Goal: Information Seeking & Learning: Learn about a topic

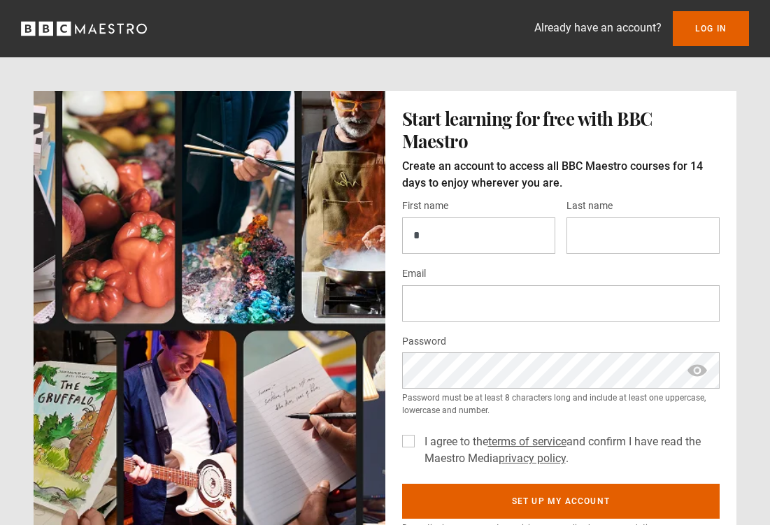
type input "*"
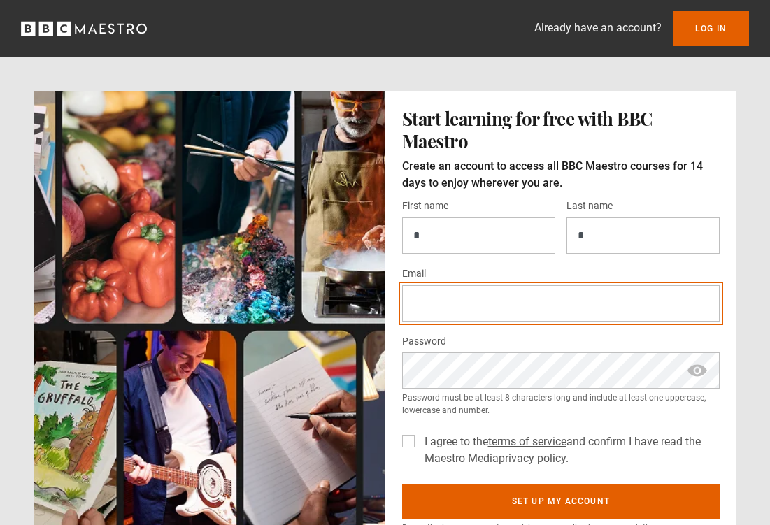
type input "**********"
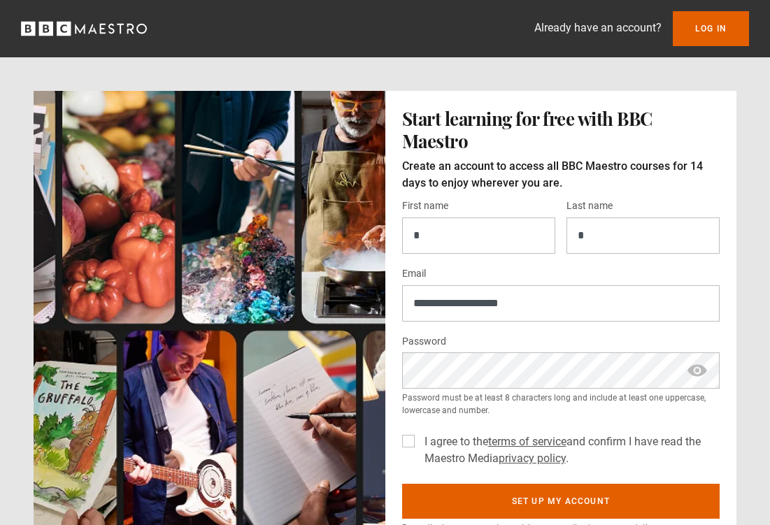
click at [698, 371] on span "show password" at bounding box center [697, 370] width 22 height 36
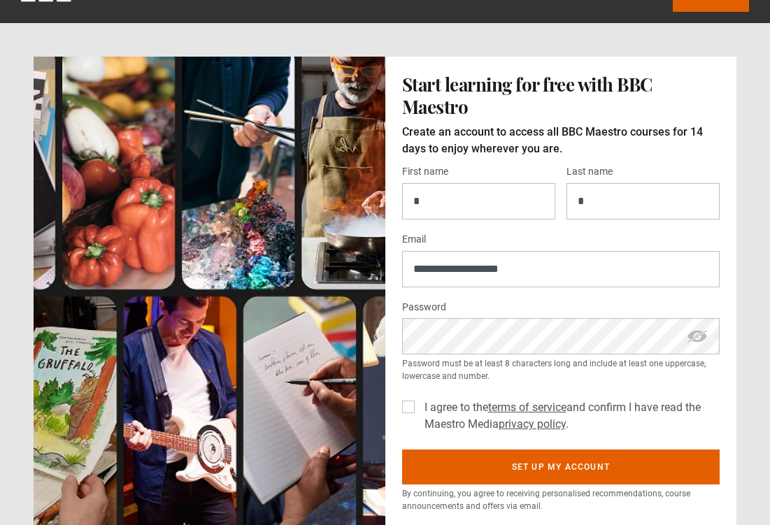
click at [417, 410] on div "I agree to the terms of service and confirm I have read the Maestro Media priva…" at bounding box center [561, 413] width 318 height 39
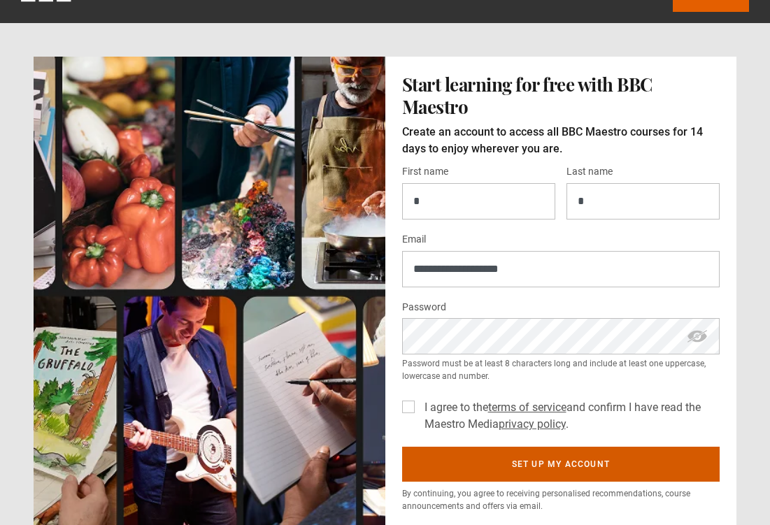
click at [488, 468] on button "Set up my account" at bounding box center [561, 464] width 318 height 35
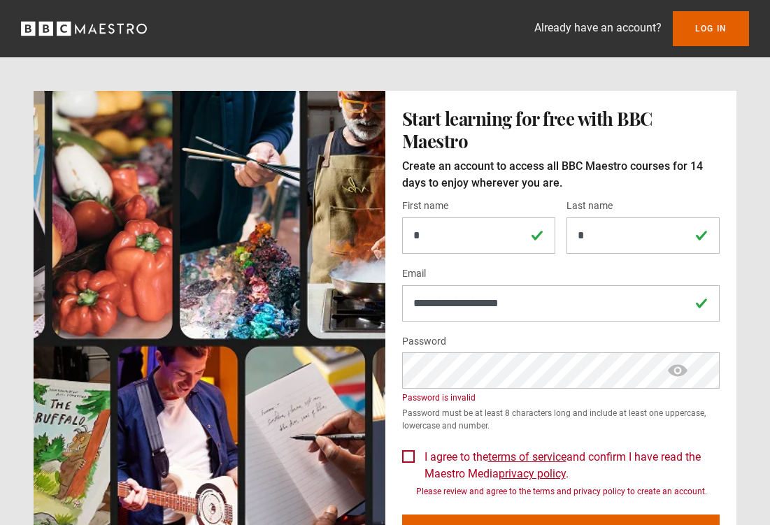
click at [669, 369] on span "show password" at bounding box center [677, 370] width 22 height 36
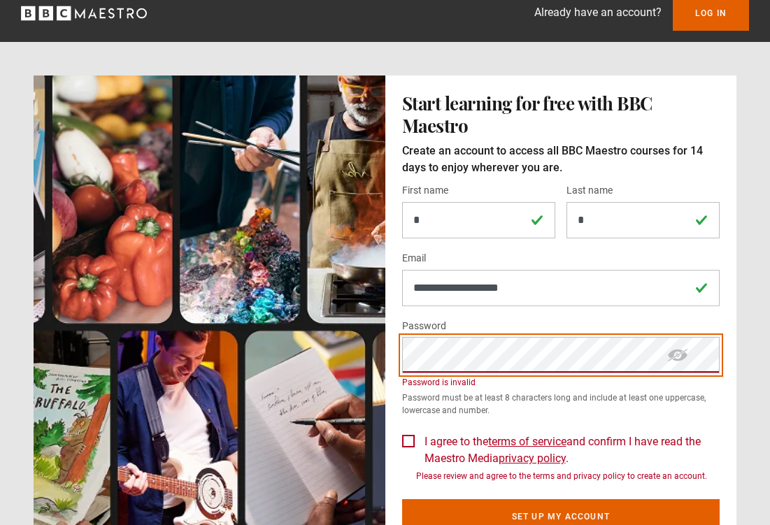
scroll to position [39, 0]
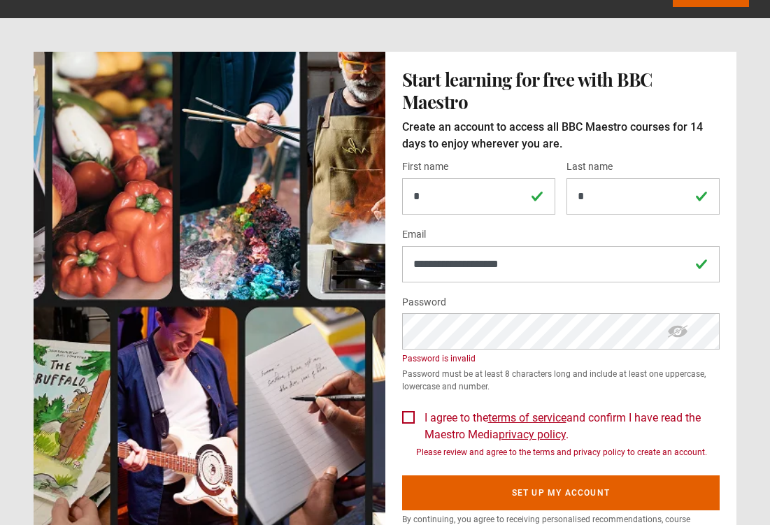
click at [416, 414] on div "I agree to the terms of service and confirm I have read the Maestro Media priva…" at bounding box center [561, 431] width 318 height 55
click at [419, 414] on label "I agree to the terms of service and confirm I have read the Maestro Media priva…" at bounding box center [569, 427] width 301 height 34
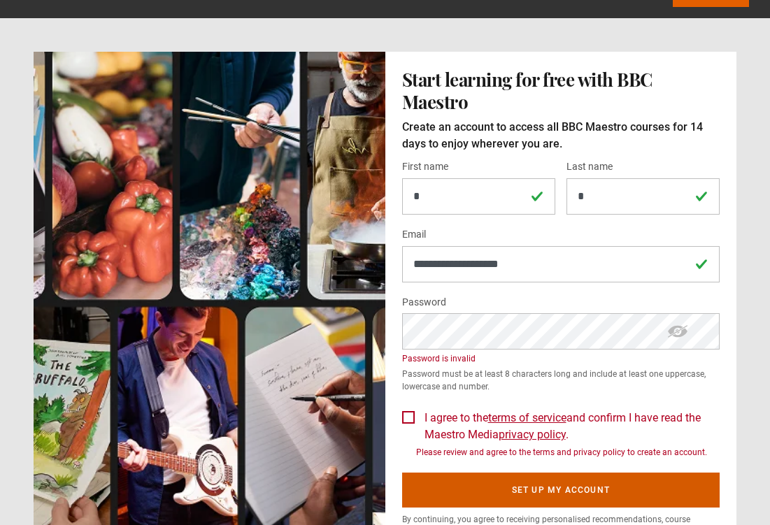
click at [475, 483] on button "Set up my account" at bounding box center [561, 490] width 318 height 35
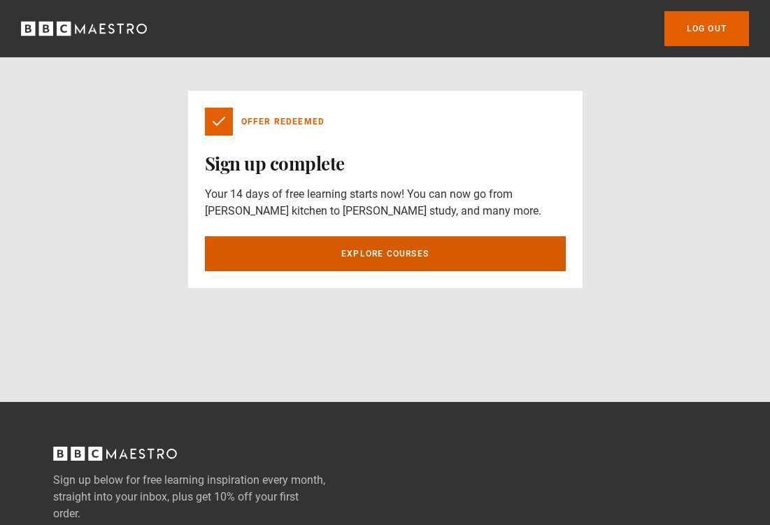
click at [413, 252] on link "Explore courses" at bounding box center [385, 253] width 361 height 35
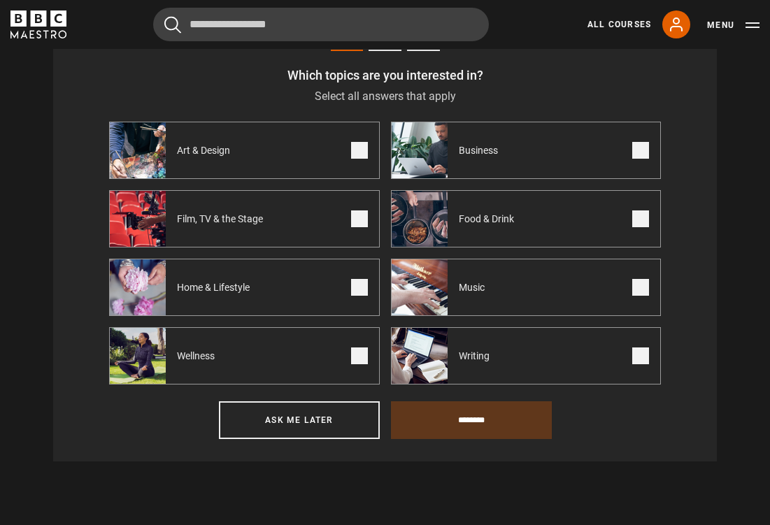
scroll to position [600, 0]
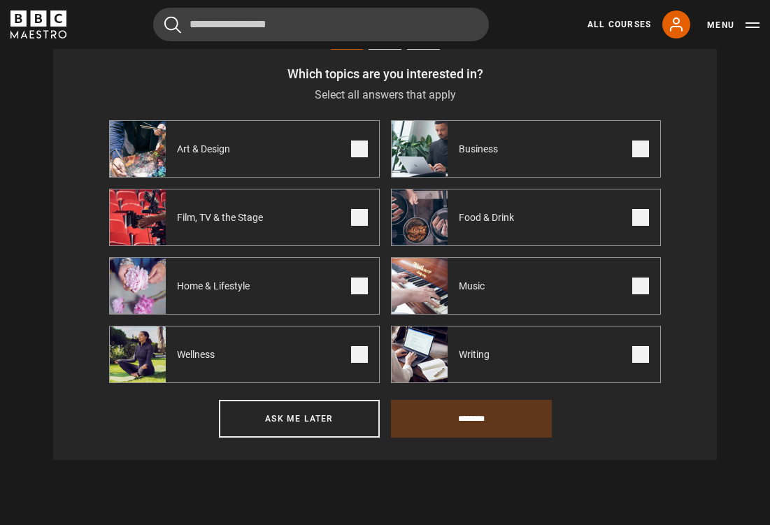
click at [532, 364] on label "Writing" at bounding box center [526, 354] width 271 height 57
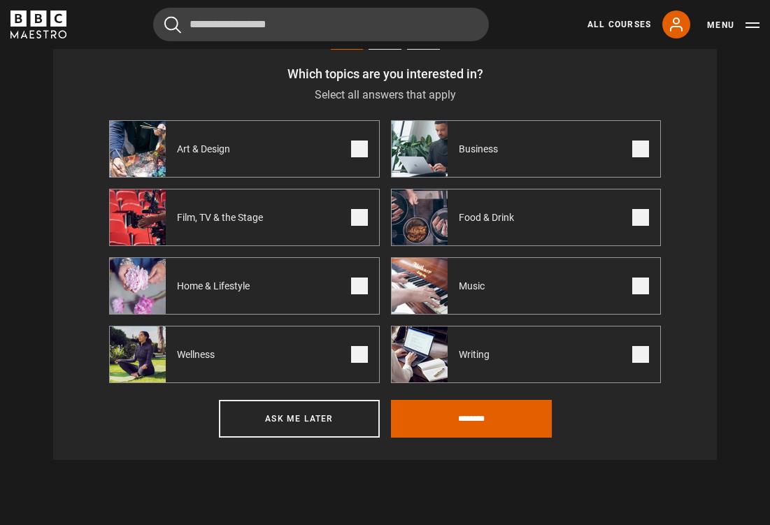
click at [298, 369] on label "Wellness" at bounding box center [244, 354] width 271 height 57
click at [473, 429] on input "********" at bounding box center [471, 419] width 161 height 38
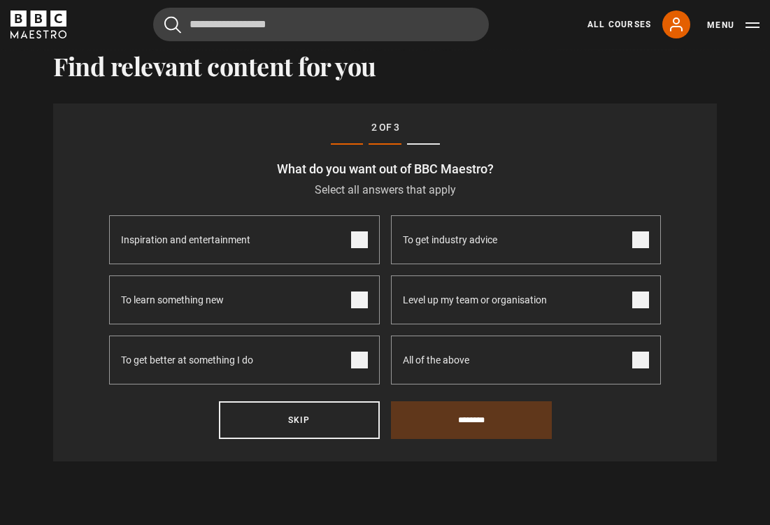
scroll to position [503, 0]
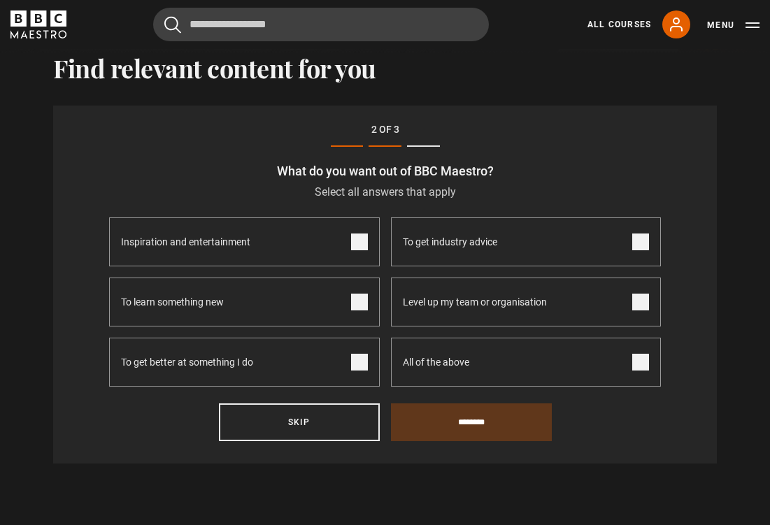
click at [490, 354] on label "All of the above" at bounding box center [526, 362] width 271 height 49
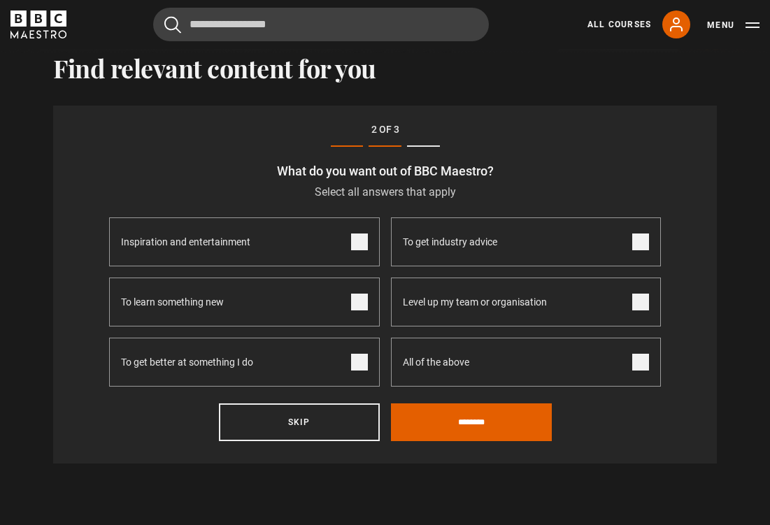
click at [448, 441] on div "Step 2 of 3 What do you want out of BBC Maestro? Select all answers that apply …" at bounding box center [385, 285] width 664 height 359
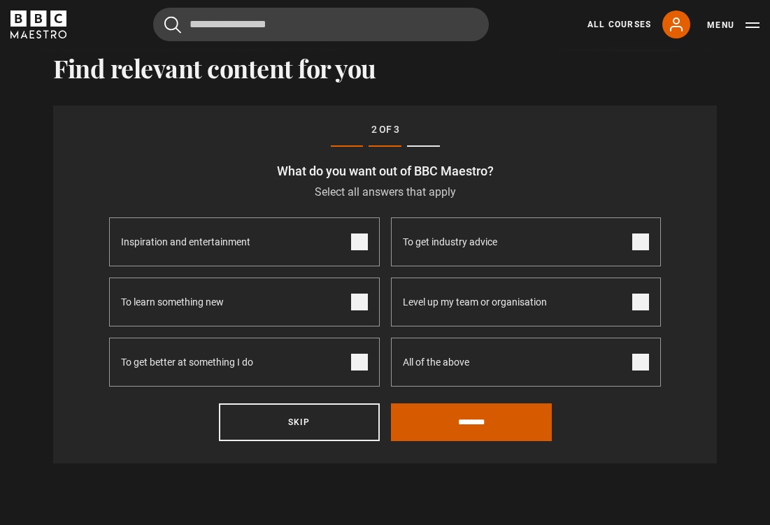
click at [448, 421] on input "********" at bounding box center [471, 422] width 161 height 38
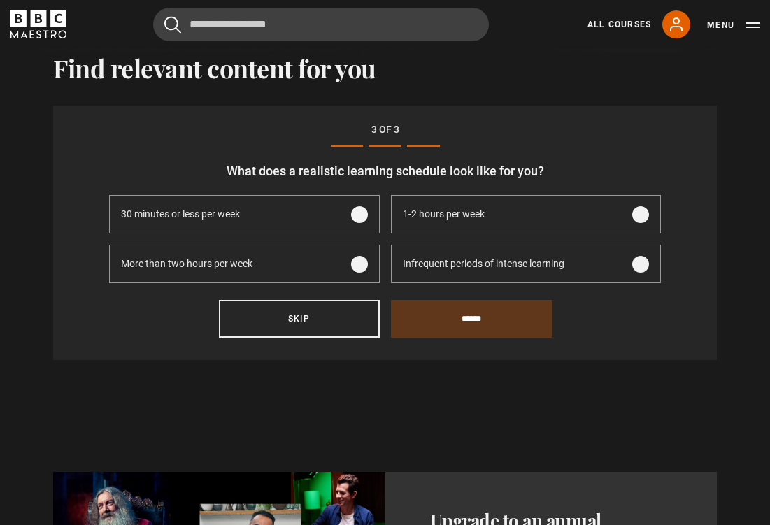
click at [450, 227] on div "1-2 hours per week" at bounding box center [444, 214] width 104 height 37
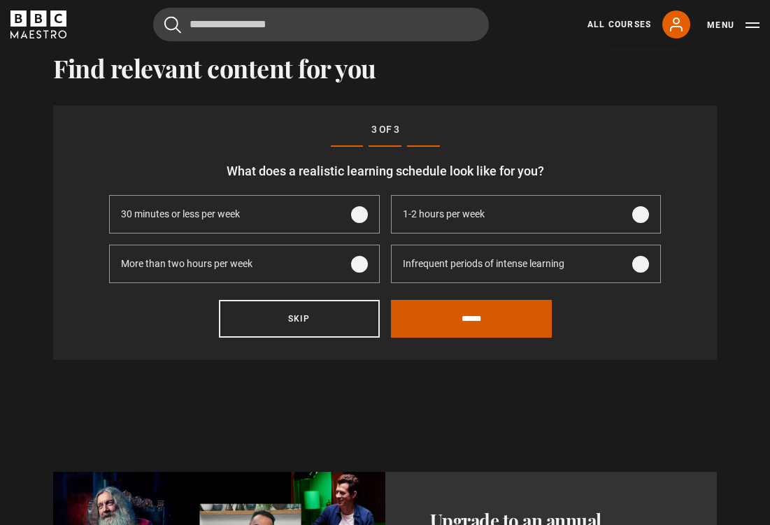
click at [436, 330] on input "******" at bounding box center [471, 319] width 161 height 38
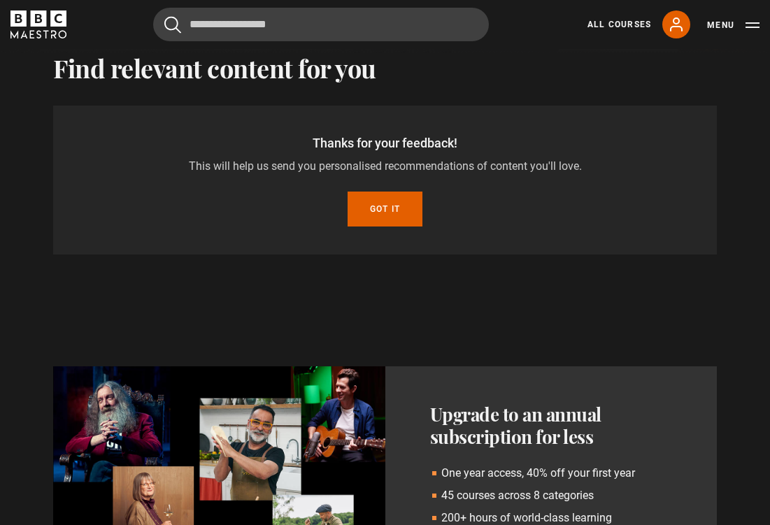
scroll to position [451, 0]
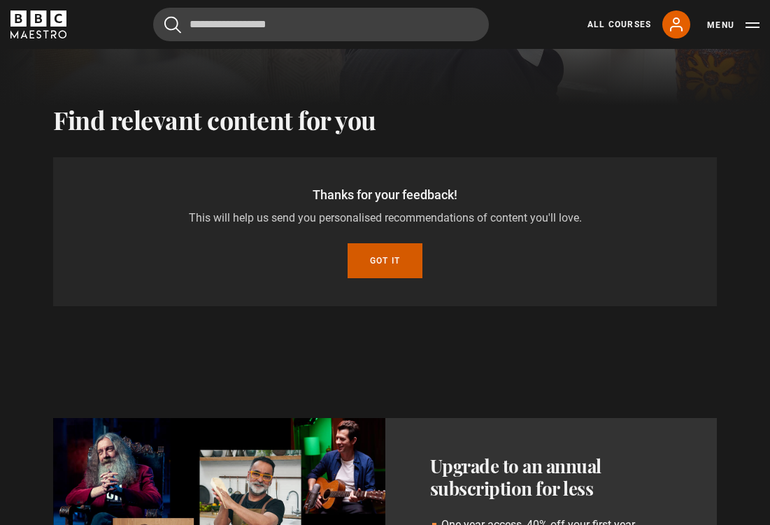
click at [371, 269] on button "Got it" at bounding box center [385, 260] width 75 height 35
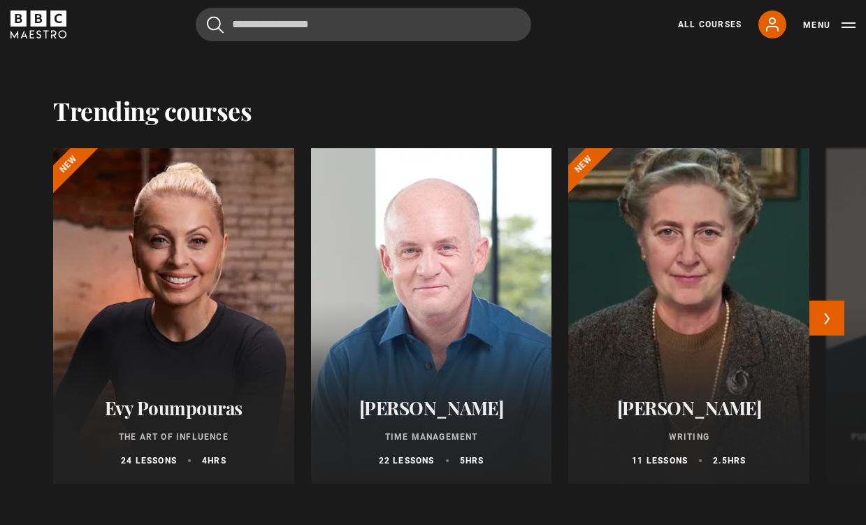
scroll to position [1547, 0]
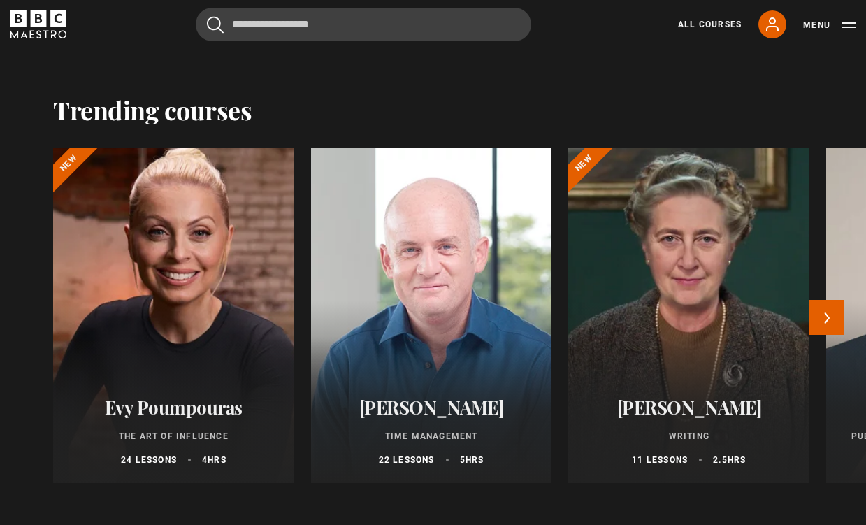
click at [157, 283] on div at bounding box center [173, 315] width 265 height 369
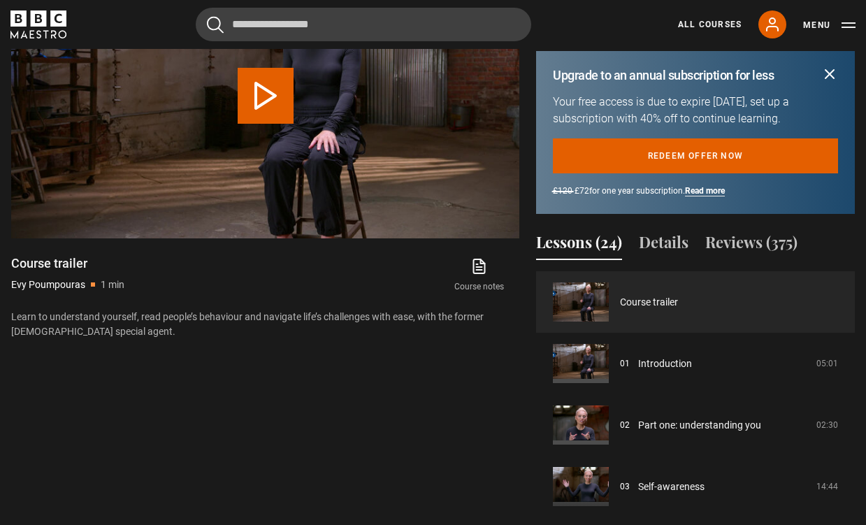
scroll to position [762, 0]
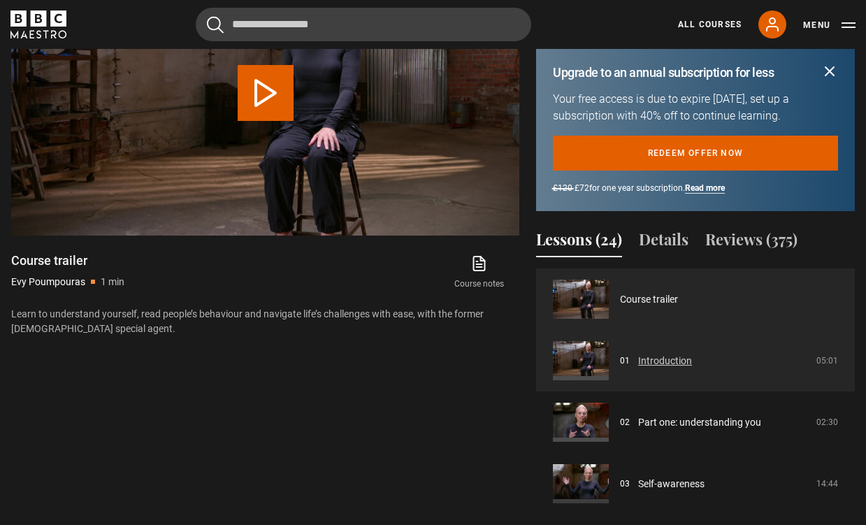
click at [638, 364] on link "Introduction" at bounding box center [665, 361] width 54 height 15
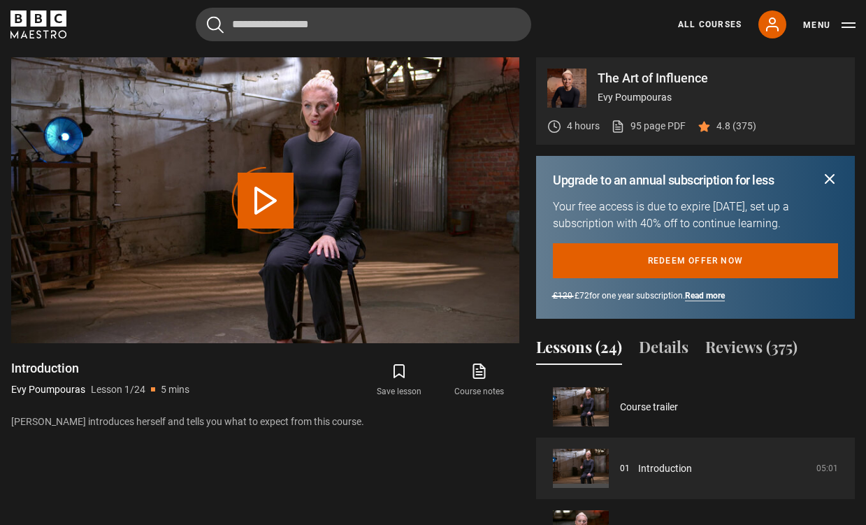
scroll to position [655, 0]
click at [832, 176] on icon "submit" at bounding box center [830, 179] width 8 height 8
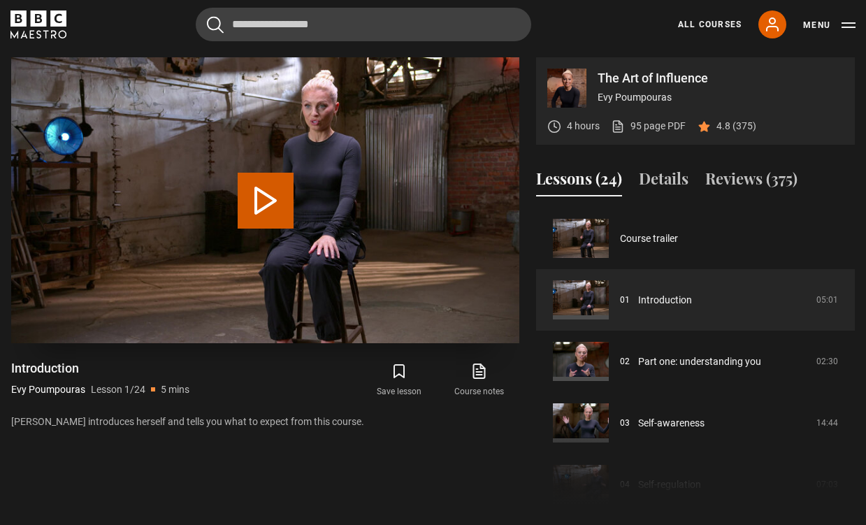
click at [257, 204] on button "Play Lesson Introduction" at bounding box center [266, 201] width 56 height 56
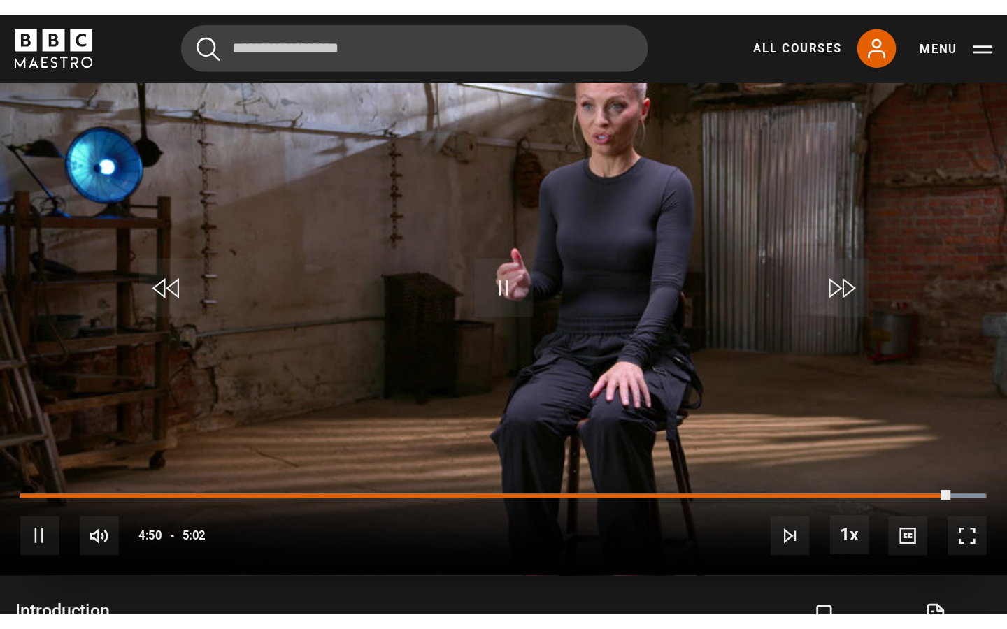
scroll to position [717, 0]
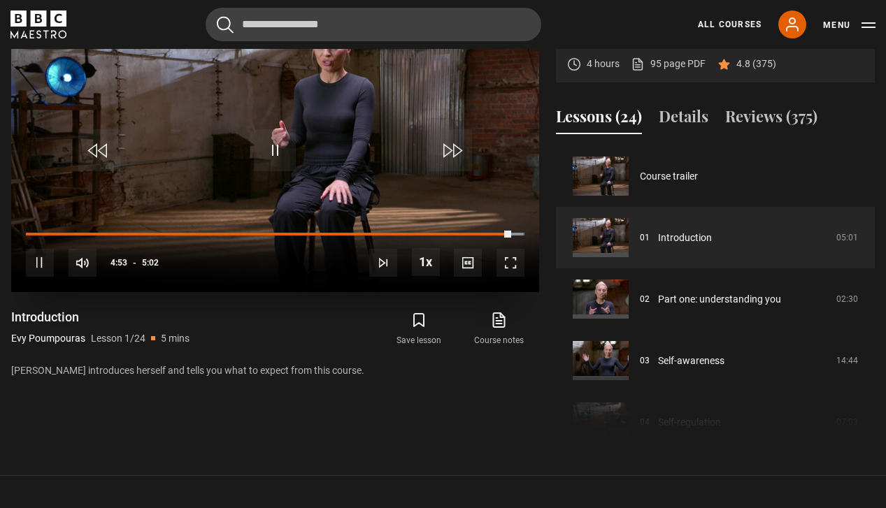
click at [512, 262] on span "Video Player" at bounding box center [511, 263] width 28 height 28
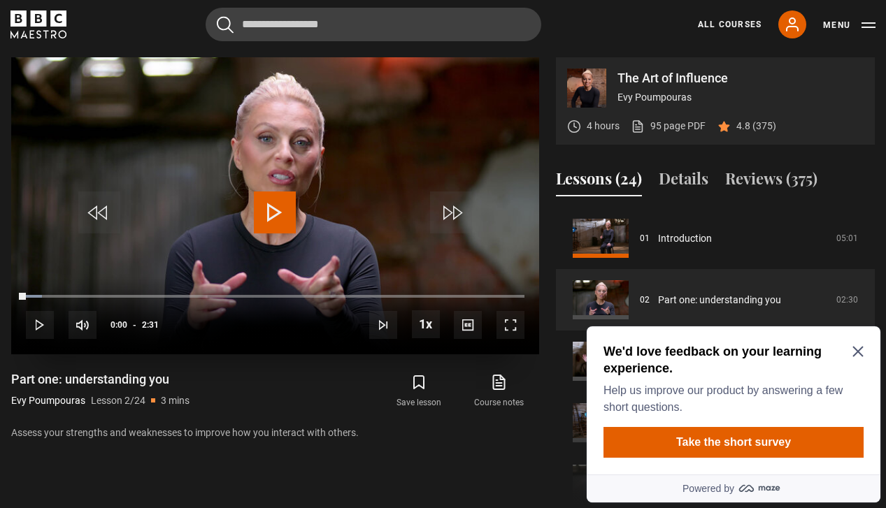
click at [276, 213] on span "Video Player" at bounding box center [275, 213] width 42 height 42
click at [860, 352] on icon "Close Maze Prompt" at bounding box center [857, 351] width 11 height 11
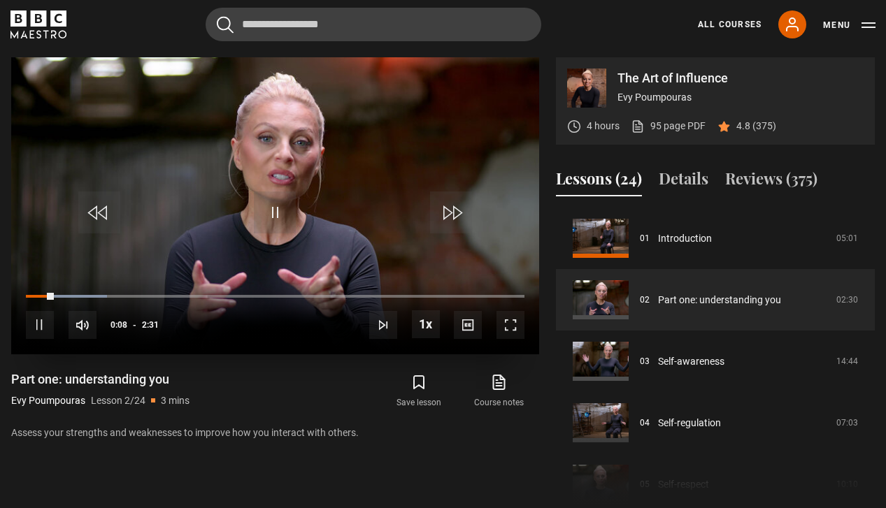
click at [513, 324] on span "Video Player" at bounding box center [511, 325] width 28 height 28
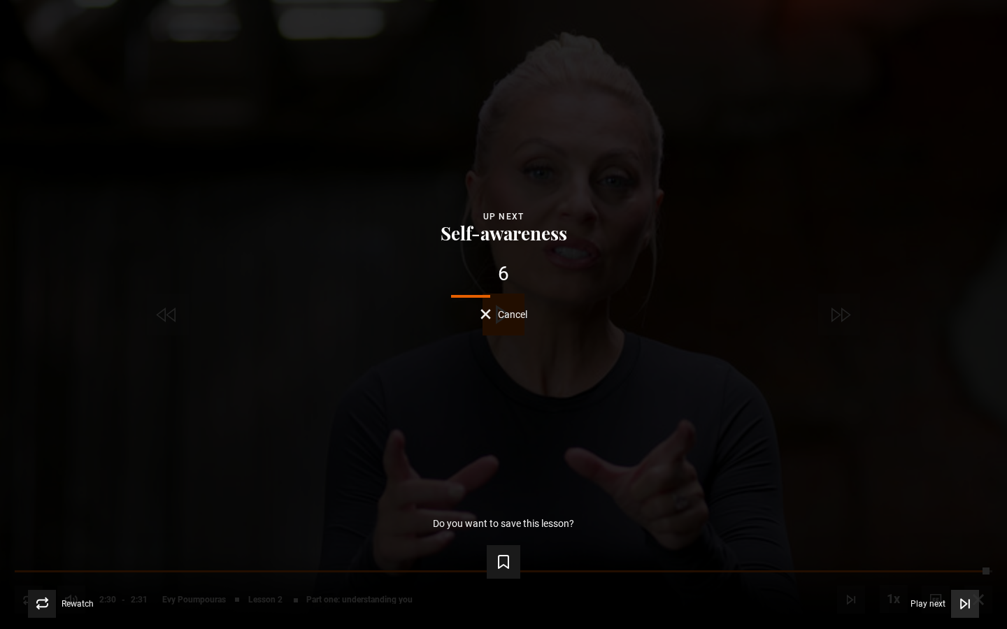
click at [885, 508] on span "Play next" at bounding box center [927, 604] width 35 height 8
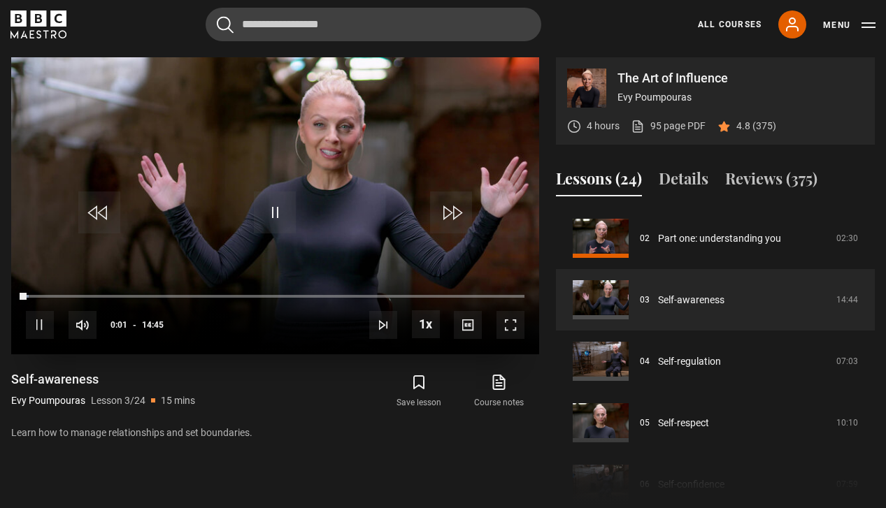
click at [513, 329] on span "Video Player" at bounding box center [511, 325] width 28 height 28
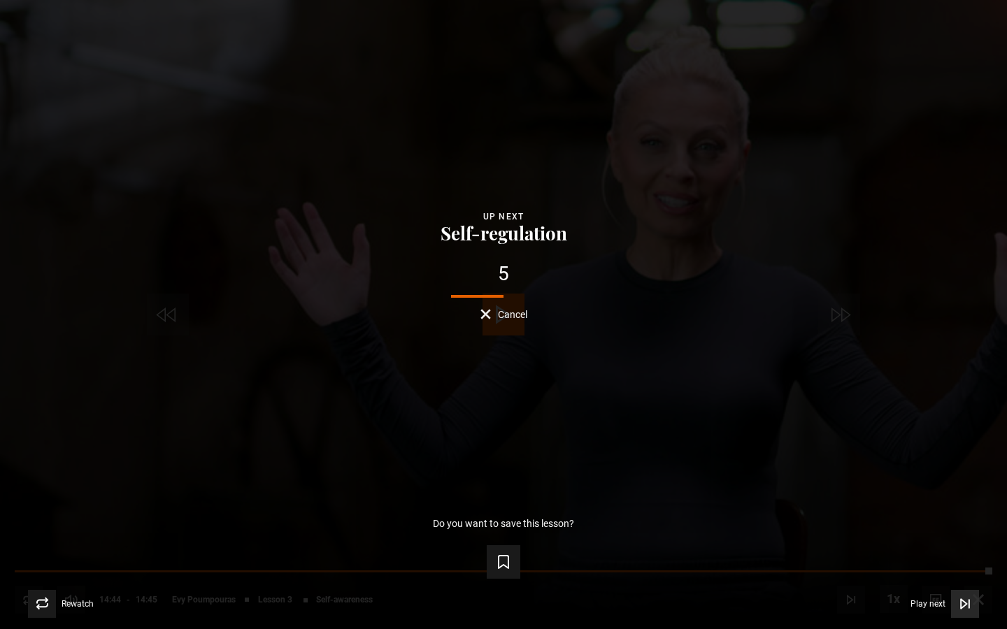
click at [885, 508] on span "Play next" at bounding box center [927, 604] width 35 height 8
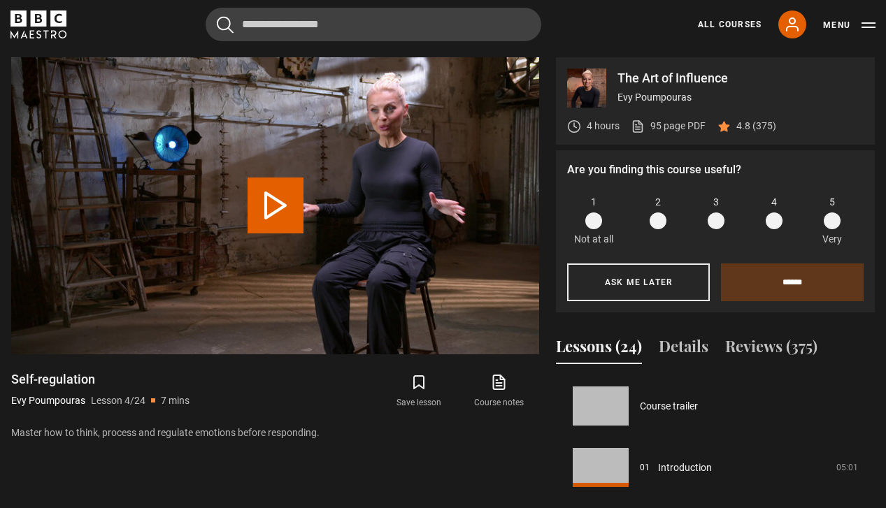
scroll to position [185, 0]
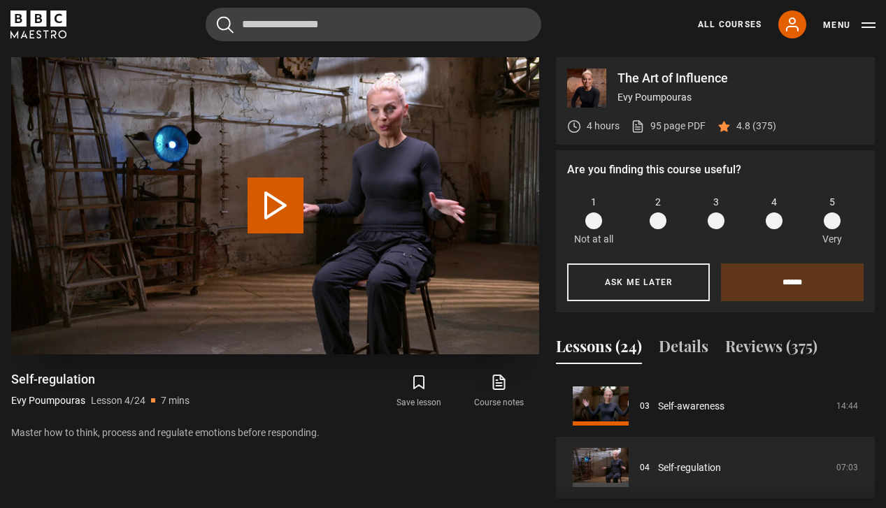
click at [271, 212] on button "Play Lesson Self-regulation" at bounding box center [276, 206] width 56 height 56
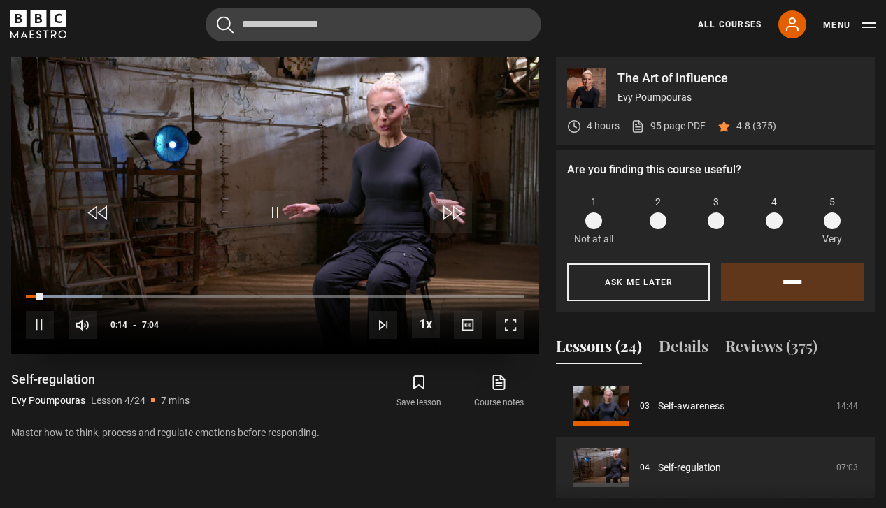
click at [284, 214] on span "Video Player" at bounding box center [275, 213] width 42 height 42
click at [306, 190] on video "Video Player" at bounding box center [275, 205] width 528 height 297
click at [838, 221] on span at bounding box center [832, 221] width 17 height 17
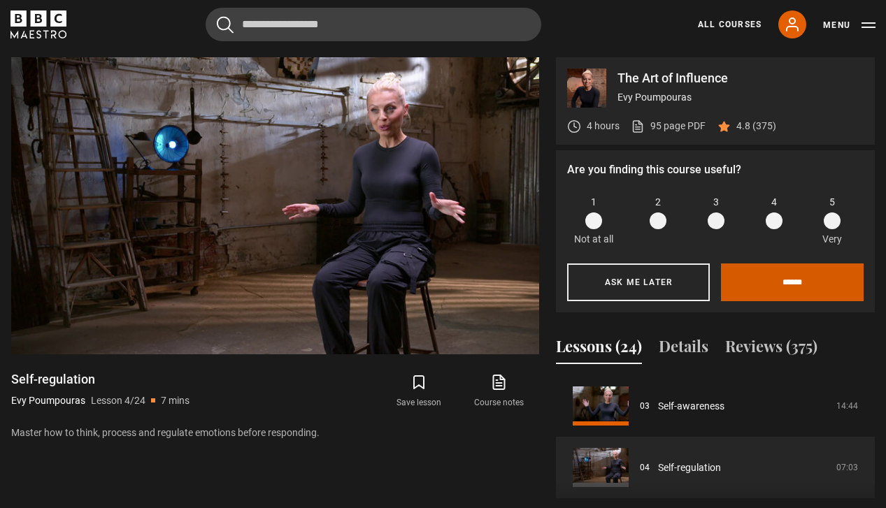
click at [813, 278] on input "******" at bounding box center [792, 283] width 143 height 38
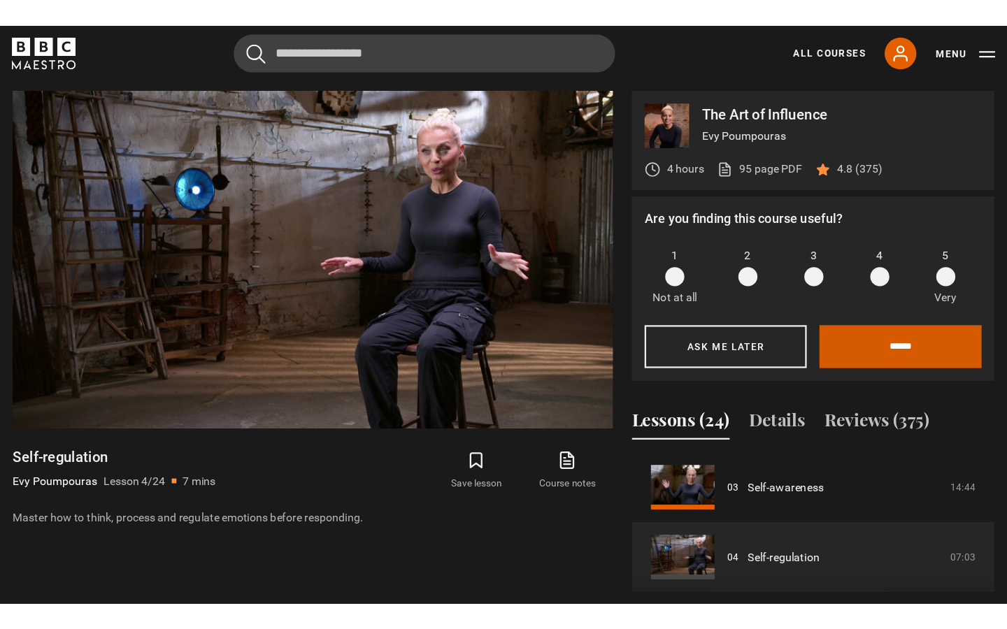
scroll to position [698, 0]
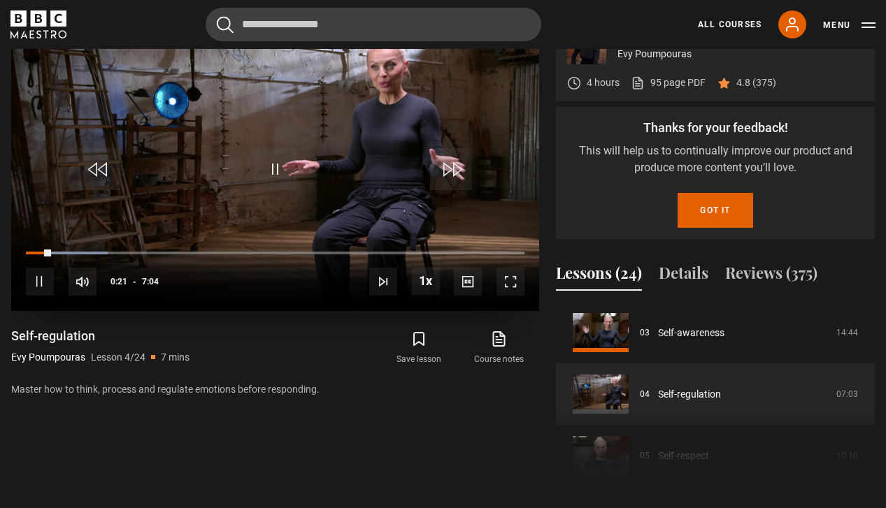
click at [514, 278] on span "Video Player" at bounding box center [511, 282] width 28 height 28
click at [508, 290] on span "Video Player" at bounding box center [511, 282] width 28 height 28
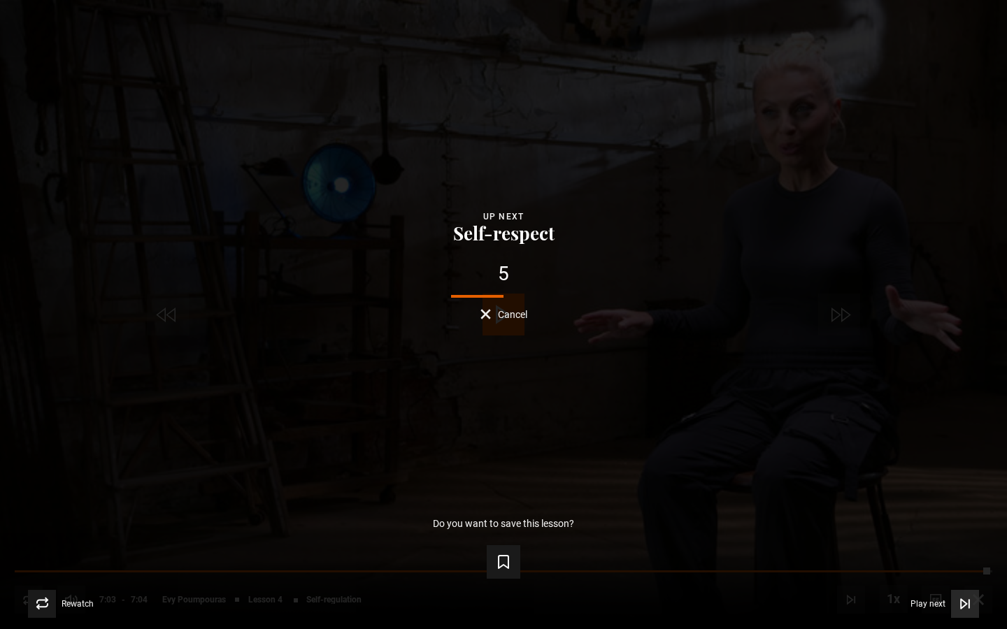
click at [885, 508] on span "Play next" at bounding box center [927, 604] width 35 height 8
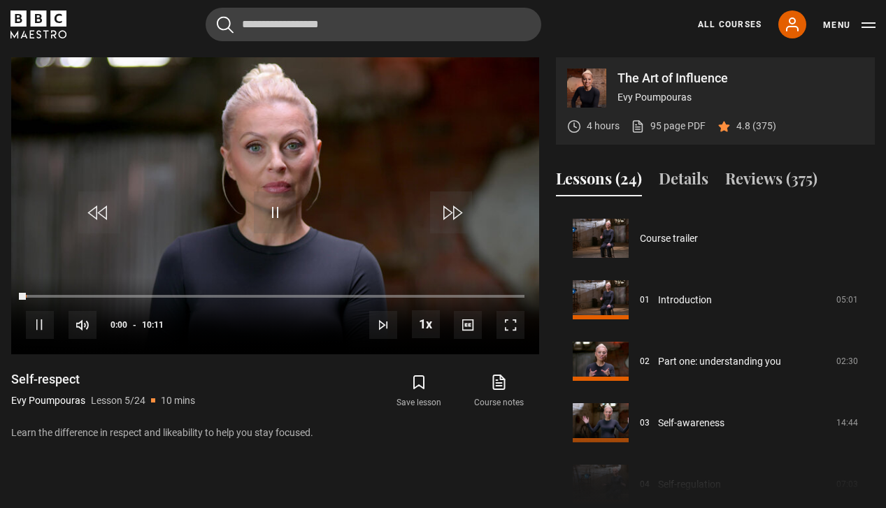
scroll to position [246, 0]
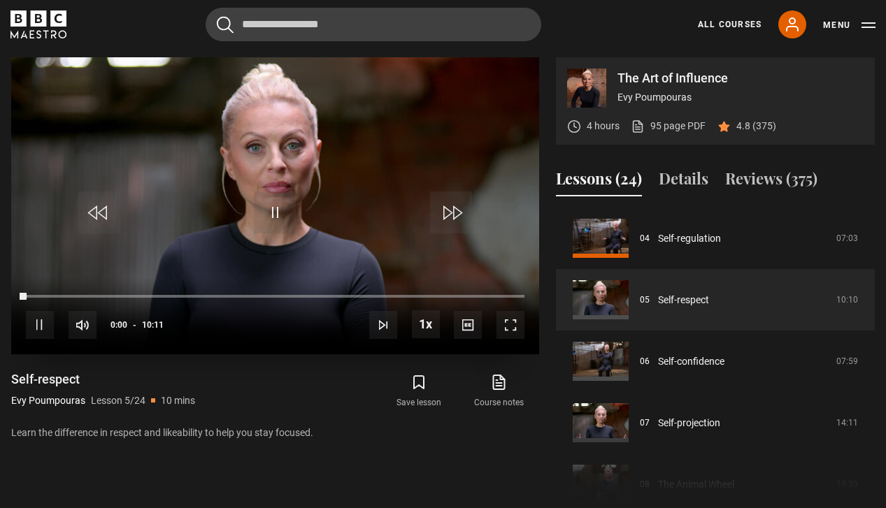
click at [517, 331] on span "Video Player" at bounding box center [511, 325] width 28 height 28
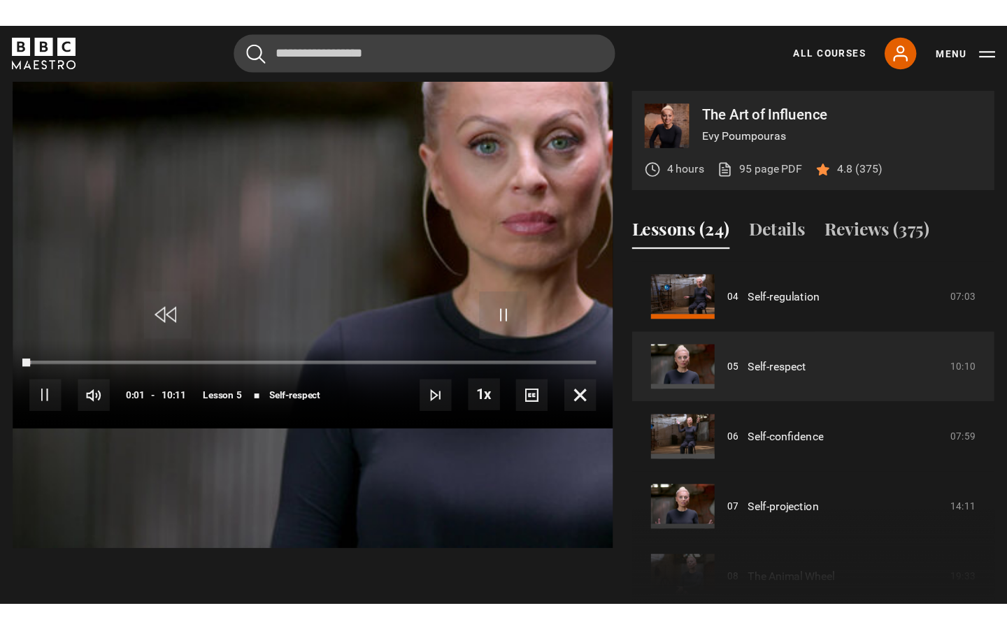
scroll to position [713, 0]
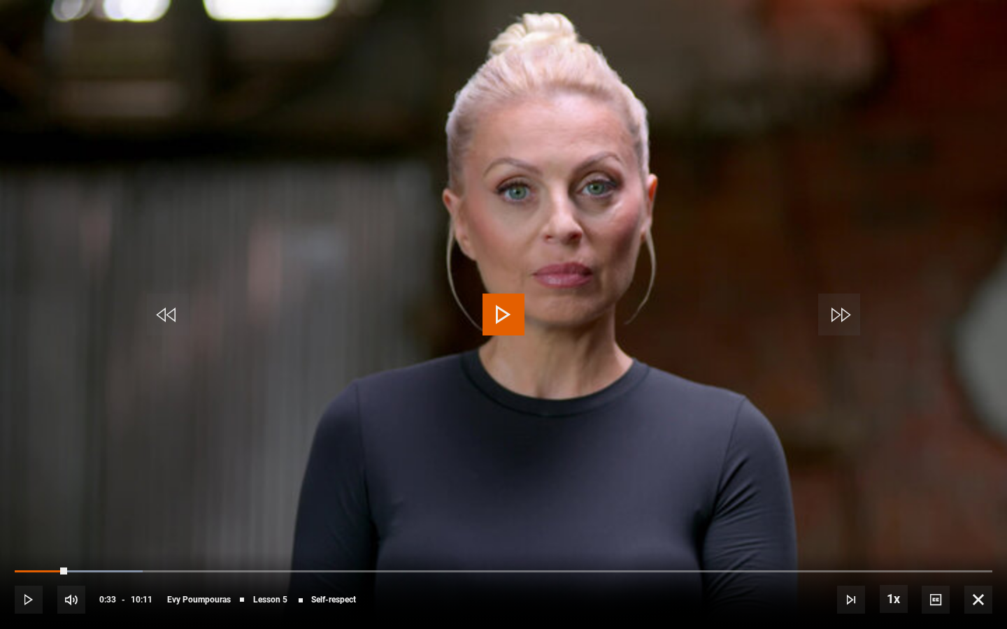
click at [515, 322] on span "Video Player" at bounding box center [504, 315] width 42 height 42
